Goal: Task Accomplishment & Management: Manage account settings

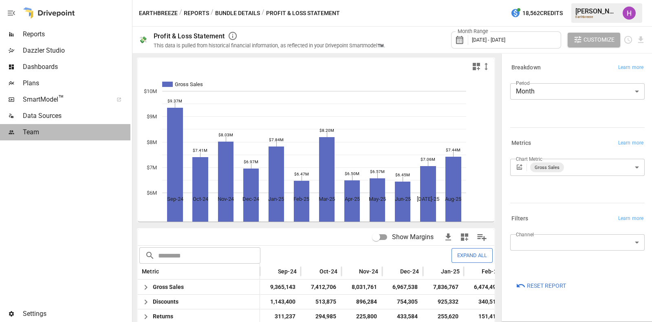
click at [38, 128] on span "Team" at bounding box center [77, 132] width 108 height 10
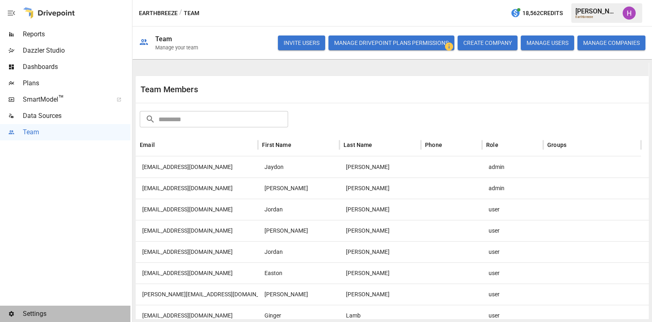
click at [38, 308] on div "Settings" at bounding box center [65, 313] width 130 height 16
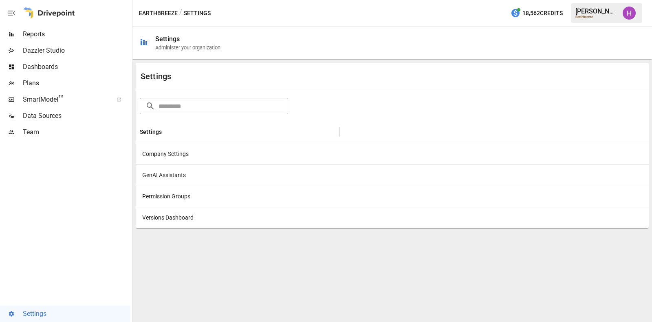
click at [52, 114] on span "Data Sources" at bounding box center [77, 116] width 108 height 10
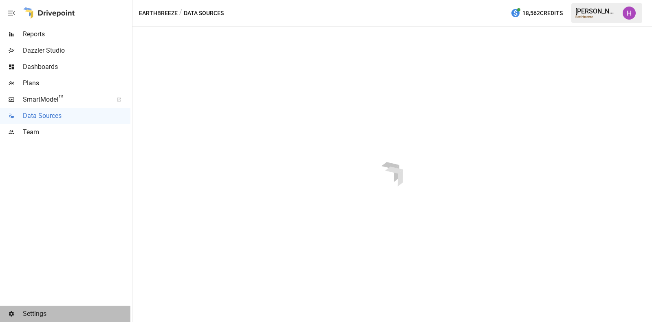
click at [40, 312] on span "Settings" at bounding box center [77, 314] width 108 height 10
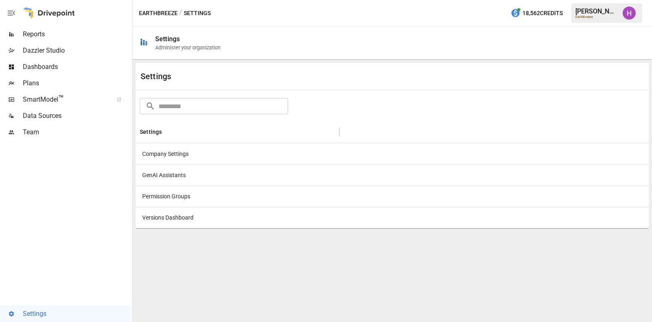
click at [176, 158] on div "Company Settings" at bounding box center [238, 153] width 204 height 21
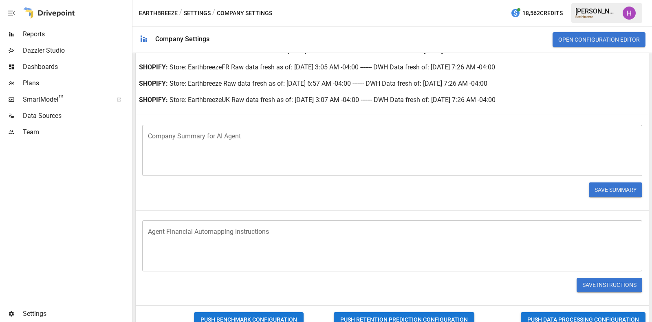
scroll to position [348, 0]
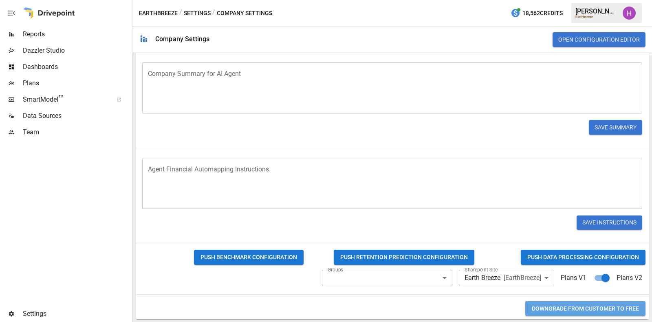
click at [592, 309] on button "Downgrade from CUSTOMER to FREE" at bounding box center [585, 308] width 120 height 15
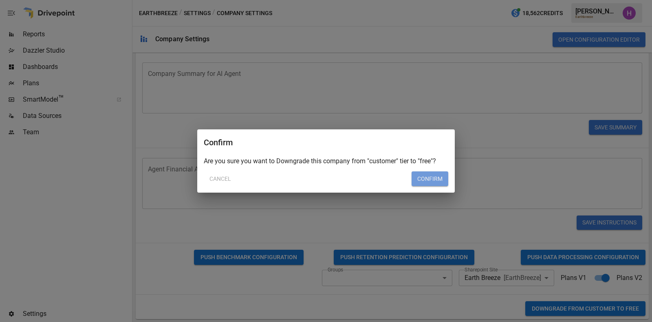
click at [436, 180] on button "Confirm" at bounding box center [430, 178] width 37 height 15
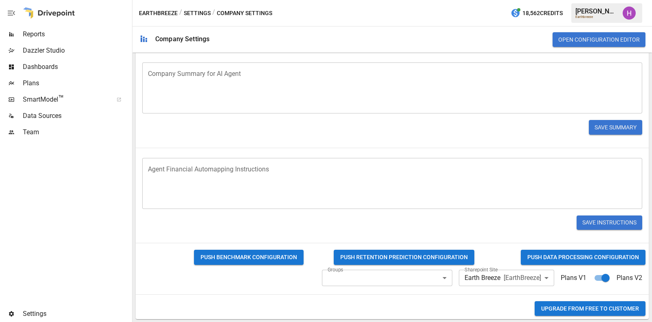
scroll to position [0, 0]
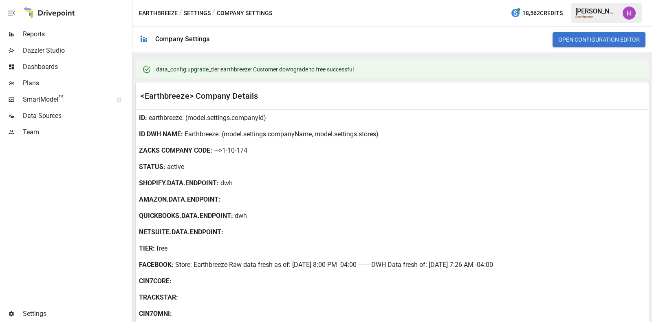
click at [409, 7] on div "Earthbreeze / Settings / Company Settings 18,562 Credits [PERSON_NAME] Earthbre…" at bounding box center [392, 13] width 520 height 26
click at [26, 135] on span "Team" at bounding box center [77, 132] width 108 height 10
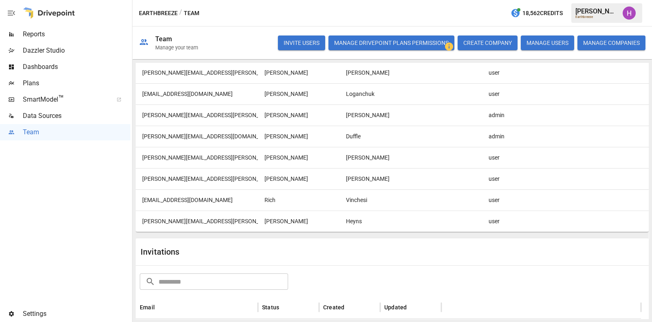
scroll to position [408, 0]
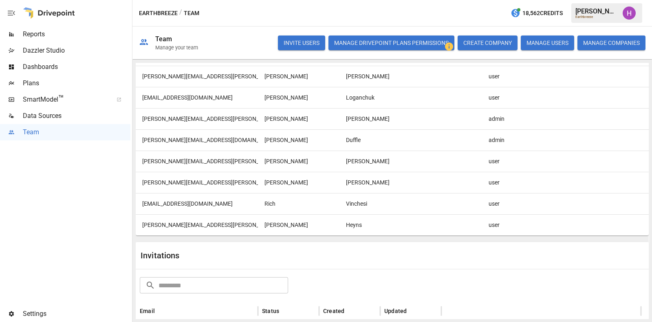
click at [622, 207] on div at bounding box center [592, 203] width 98 height 21
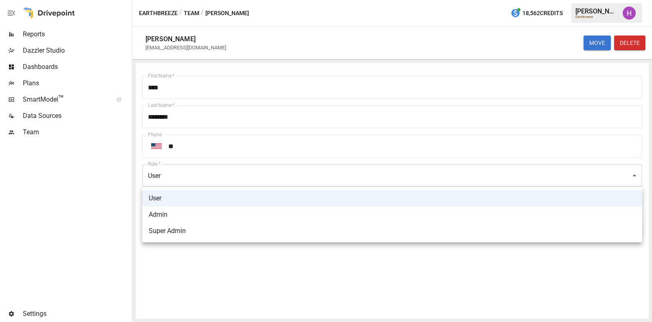
click at [293, 0] on body "Reports Dazzler Studio Dashboards Plans SmartModel ™ Data Sources Team Settings…" at bounding box center [326, 0] width 652 height 0
click at [56, 180] on div at bounding box center [326, 161] width 652 height 322
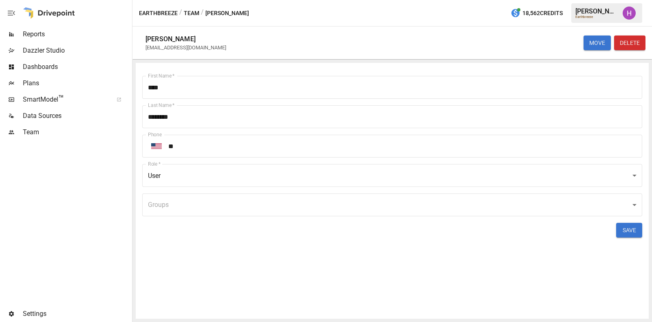
click at [190, 15] on button "Team" at bounding box center [191, 13] width 15 height 10
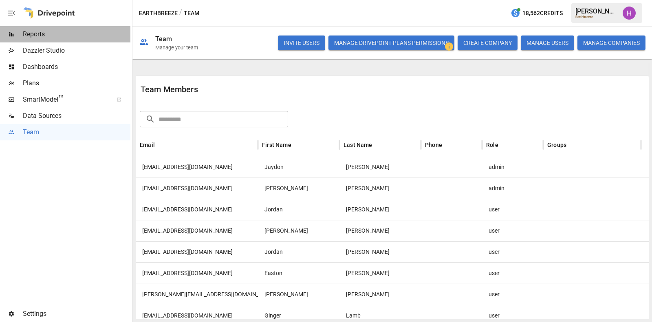
click at [40, 34] on span "Reports" at bounding box center [77, 34] width 108 height 10
